Goal: Go to known website: Access a specific website the user already knows

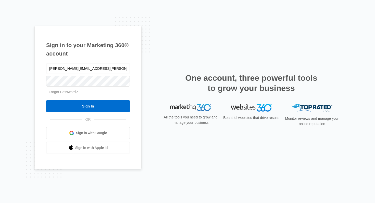
type input "[PERSON_NAME][EMAIL_ADDRESS][PERSON_NAME][DOMAIN_NAME]"
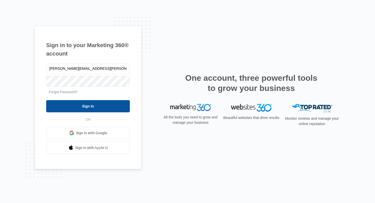
click at [70, 107] on input "Sign In" at bounding box center [88, 106] width 84 height 12
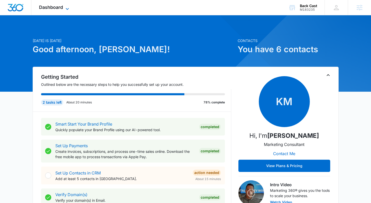
click at [68, 8] on icon at bounding box center [67, 9] width 6 height 6
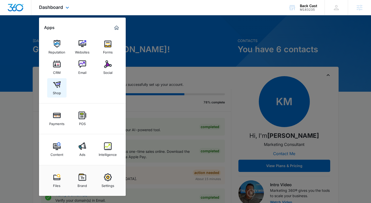
click at [59, 84] on img at bounding box center [57, 85] width 8 height 8
